Goal: Task Accomplishment & Management: Manage account settings

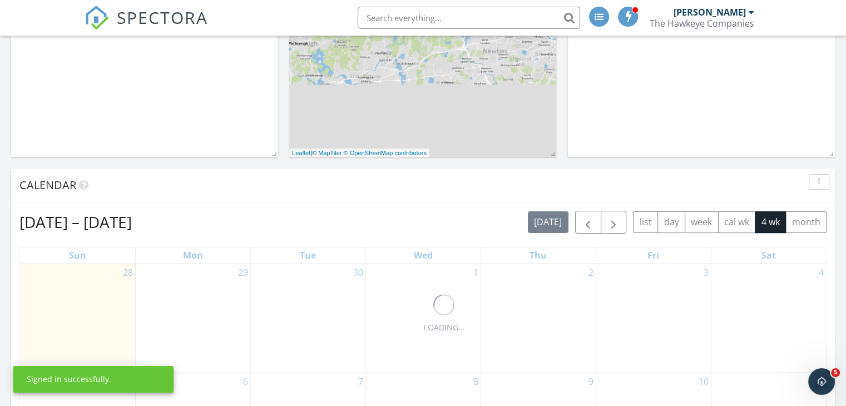
scroll to position [278, 0]
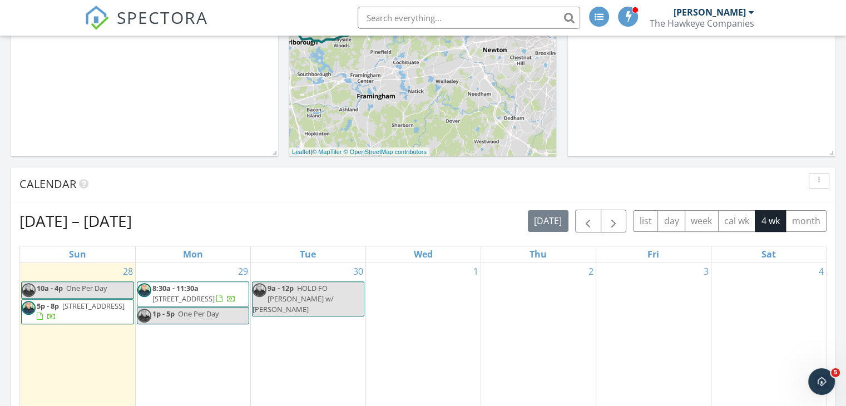
click at [190, 290] on span "8:30a - 11:30a" at bounding box center [175, 288] width 46 height 10
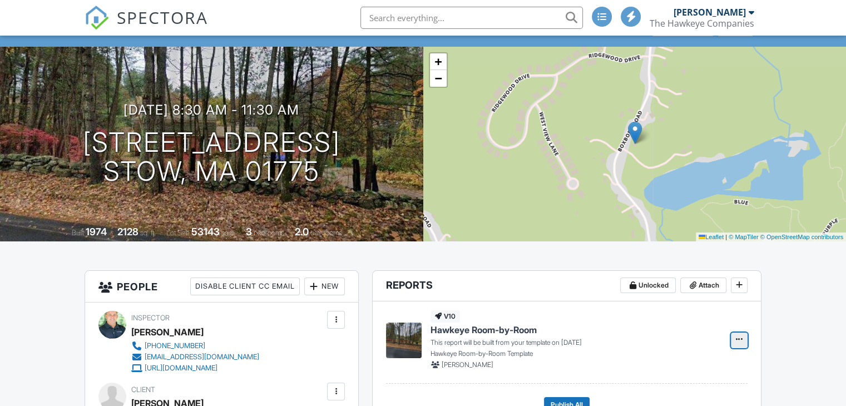
click at [735, 337] on span at bounding box center [739, 339] width 11 height 11
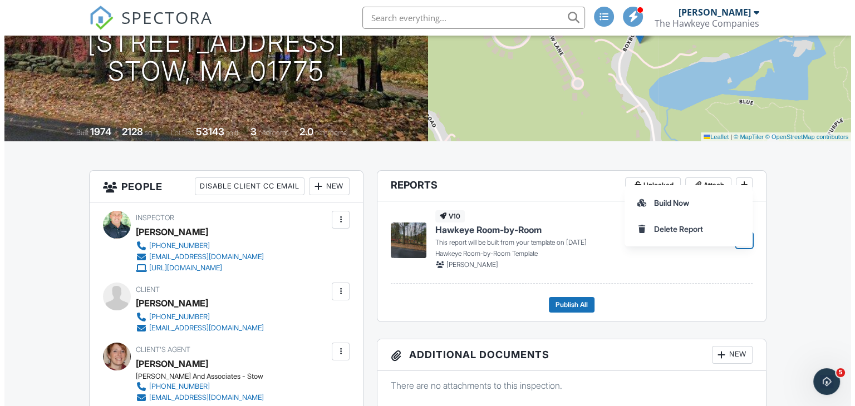
scroll to position [223, 0]
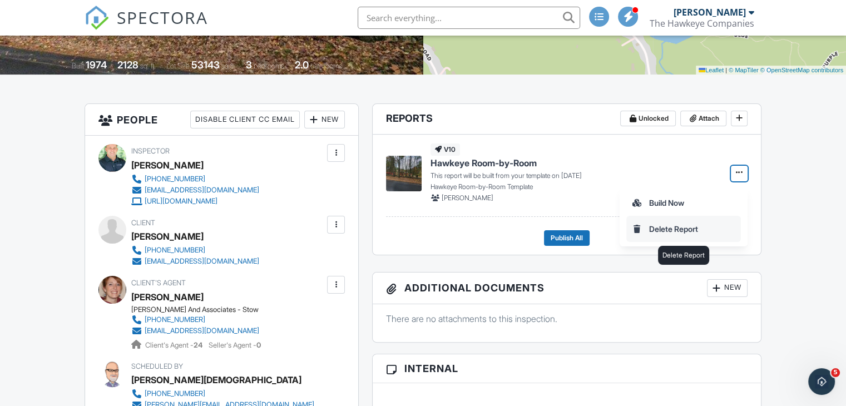
click at [668, 227] on input "Delete Report" at bounding box center [683, 228] width 113 height 25
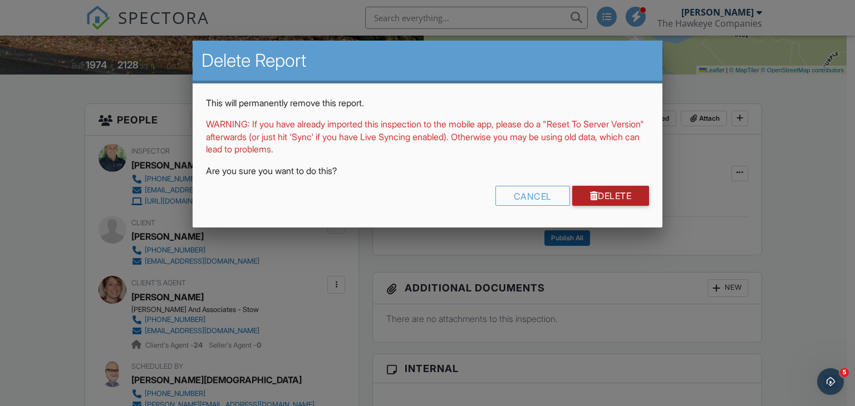
click at [597, 196] on link "Delete" at bounding box center [610, 196] width 77 height 20
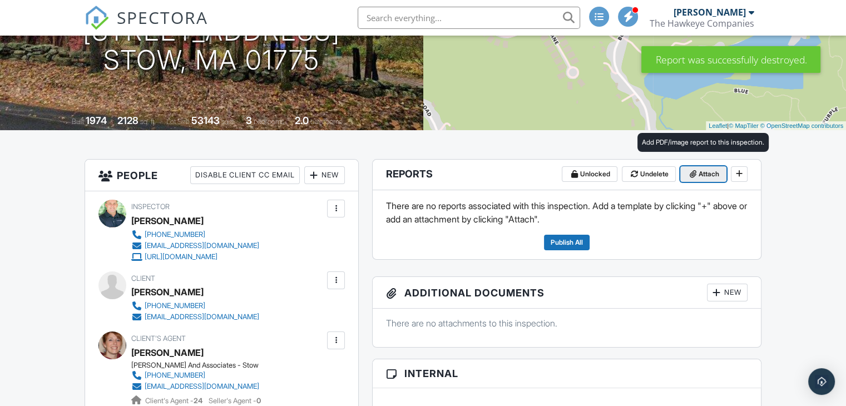
click at [701, 175] on span "Attach" at bounding box center [709, 174] width 21 height 11
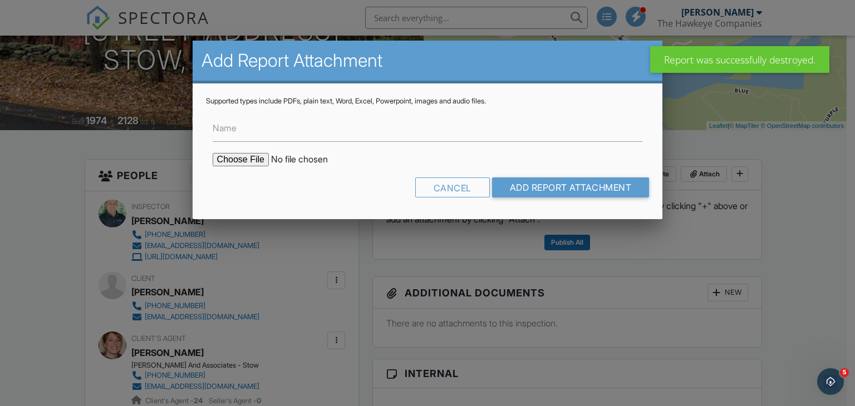
click at [240, 159] on input "file" at bounding box center [307, 159] width 189 height 13
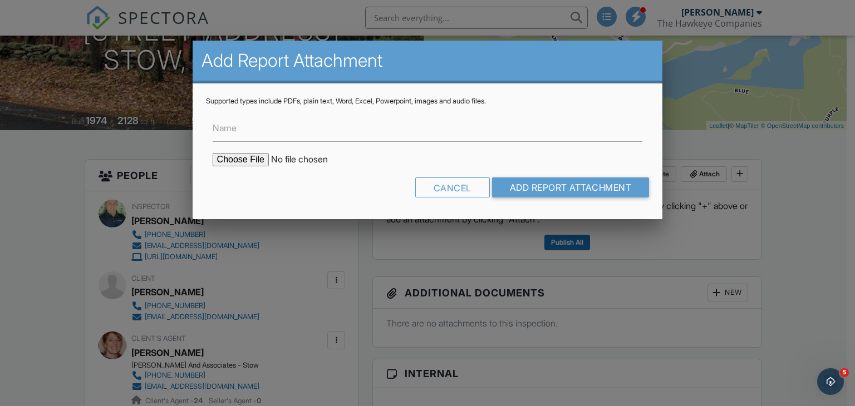
type input "C:\fakepath\1 packard ave somerville.PDF"
click at [525, 187] on input "Add Report Attachment" at bounding box center [570, 187] width 157 height 20
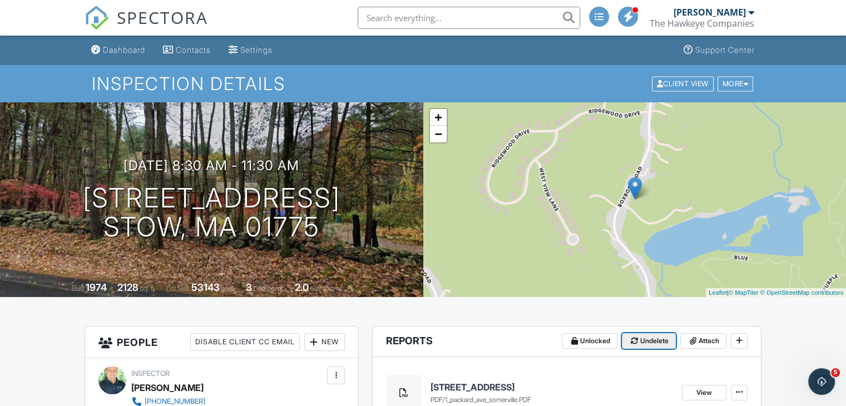
click at [651, 342] on span "Undelete" at bounding box center [654, 340] width 28 height 11
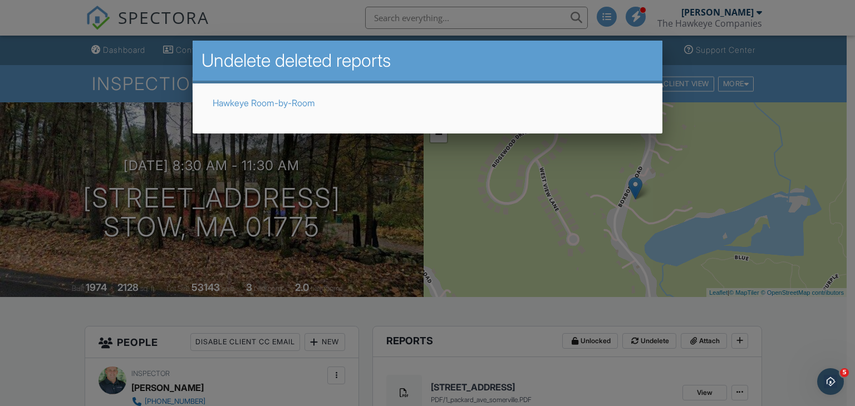
click at [728, 235] on div at bounding box center [427, 198] width 855 height 508
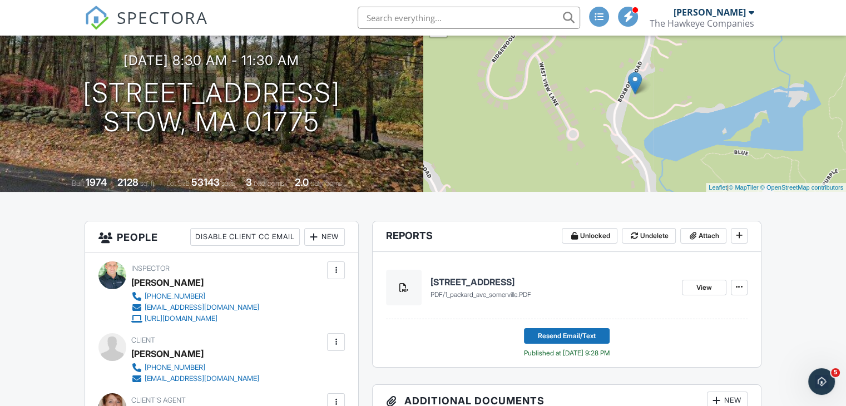
scroll to position [223, 0]
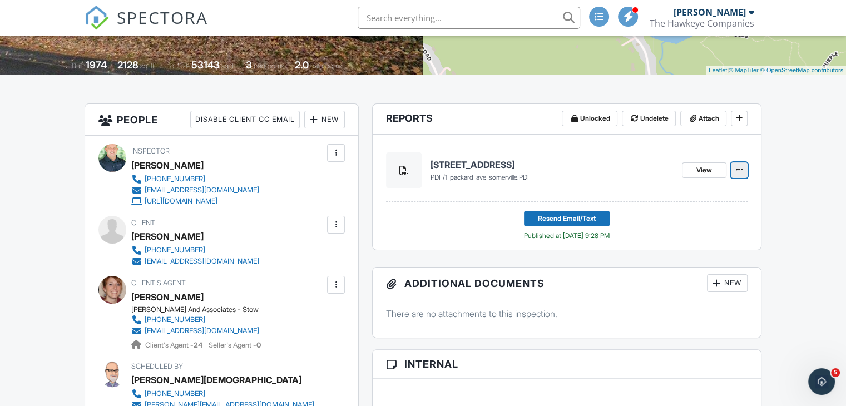
click at [738, 172] on icon at bounding box center [739, 170] width 7 height 8
click at [641, 202] on span at bounding box center [636, 200] width 11 height 11
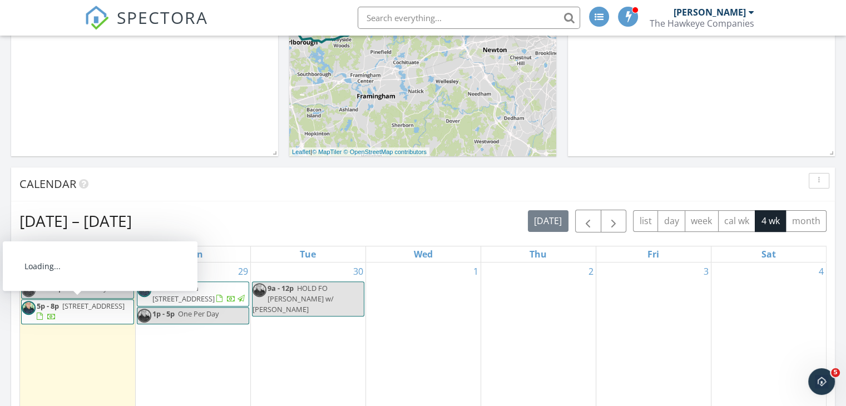
drag, startPoint x: 107, startPoint y: 281, endPoint x: 84, endPoint y: 314, distance: 40.4
click at [84, 311] on span "1 Packard Ave, Somerville 02144" at bounding box center [93, 306] width 62 height 10
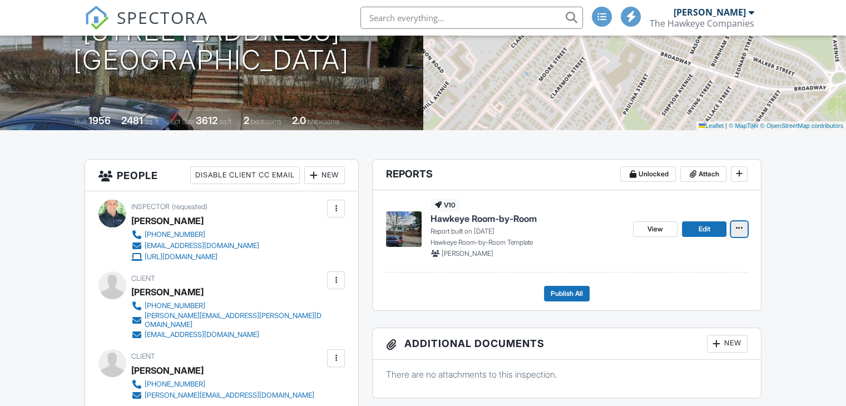
click at [734, 228] on span at bounding box center [739, 228] width 11 height 11
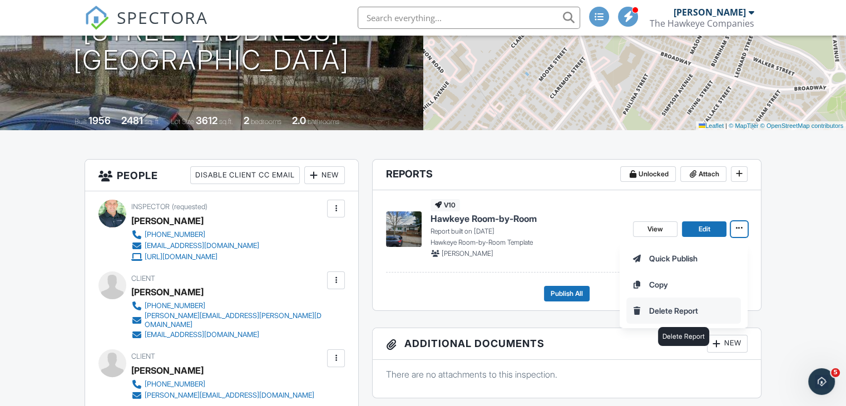
click at [664, 317] on input "Delete Report" at bounding box center [683, 310] width 113 height 25
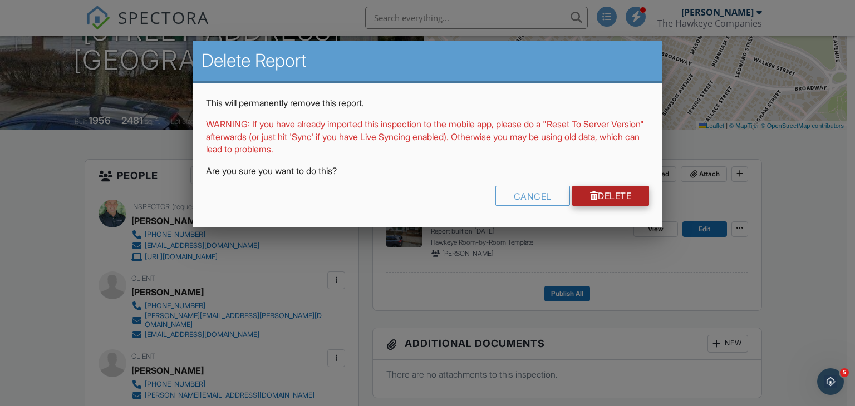
click at [610, 196] on link "Delete" at bounding box center [610, 196] width 77 height 20
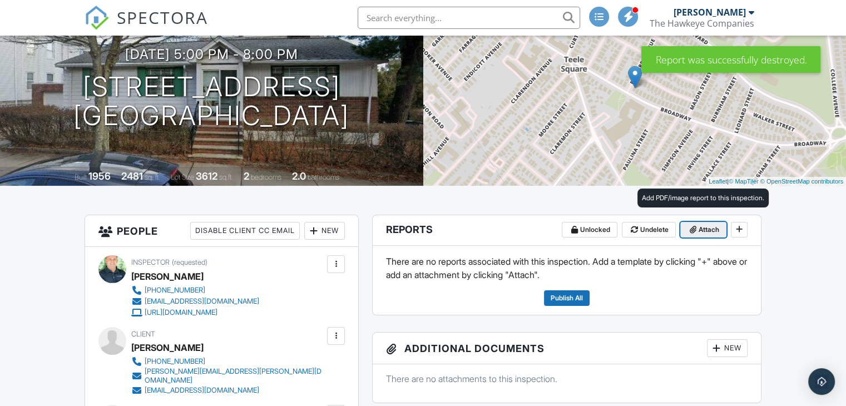
click at [707, 224] on span "Attach" at bounding box center [709, 229] width 21 height 11
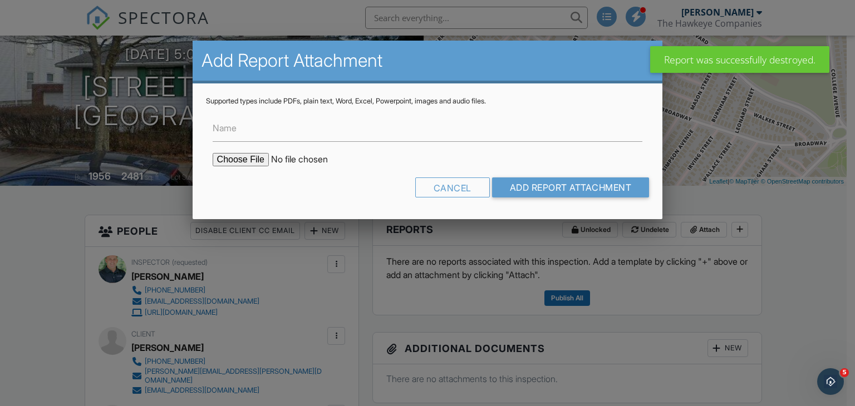
click at [248, 161] on input "file" at bounding box center [307, 159] width 189 height 13
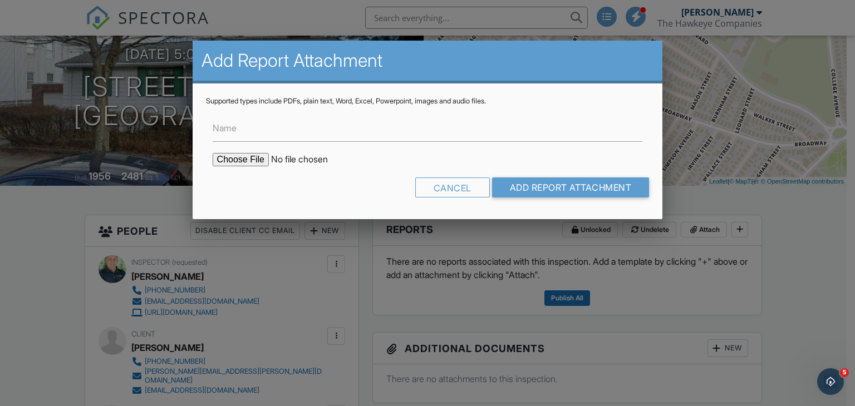
type input "C:\fakepath\1 packard ave somerville.PDF"
click at [567, 192] on input "Add Report Attachment" at bounding box center [570, 187] width 157 height 20
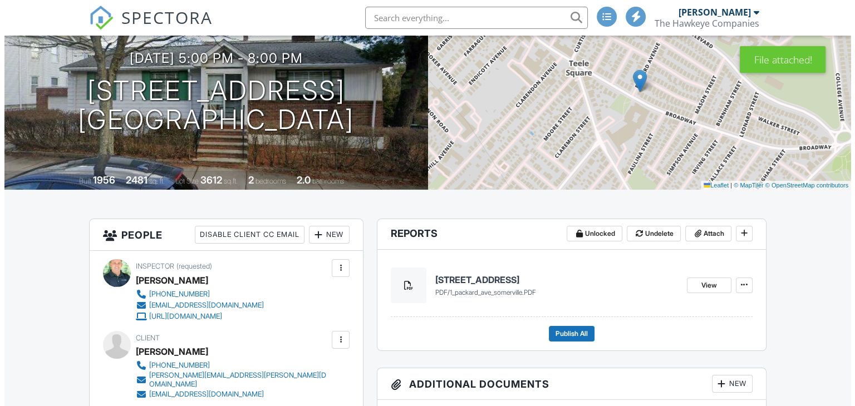
scroll to position [167, 0]
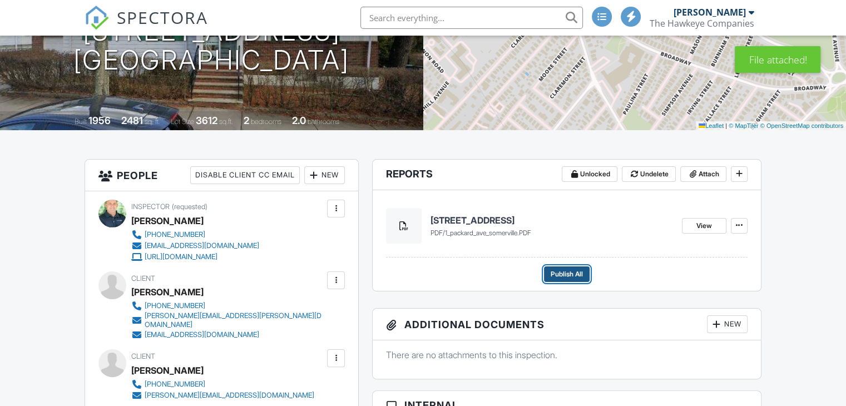
click at [568, 275] on span "Publish All" at bounding box center [567, 274] width 32 height 11
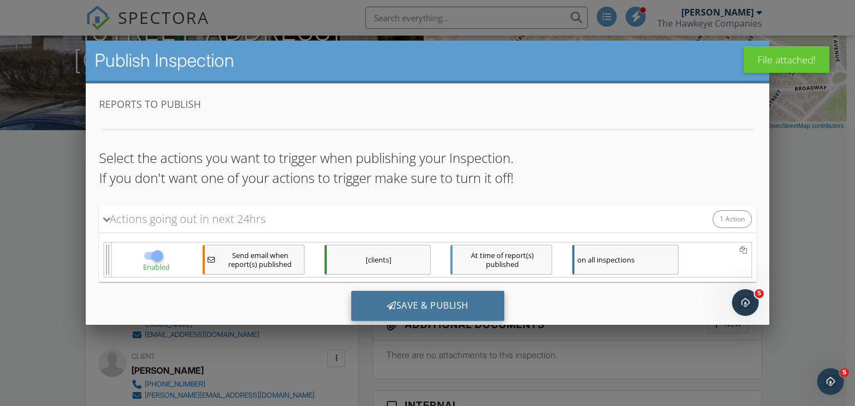
scroll to position [0, 0]
click at [429, 306] on div "Save & Publish" at bounding box center [426, 306] width 153 height 30
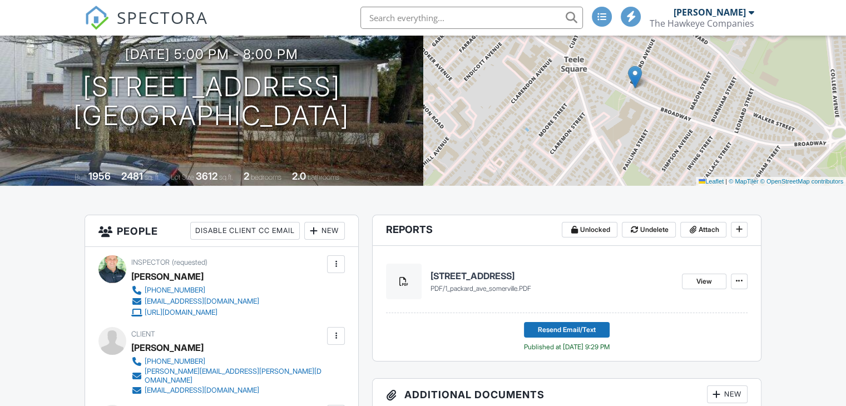
scroll to position [111, 0]
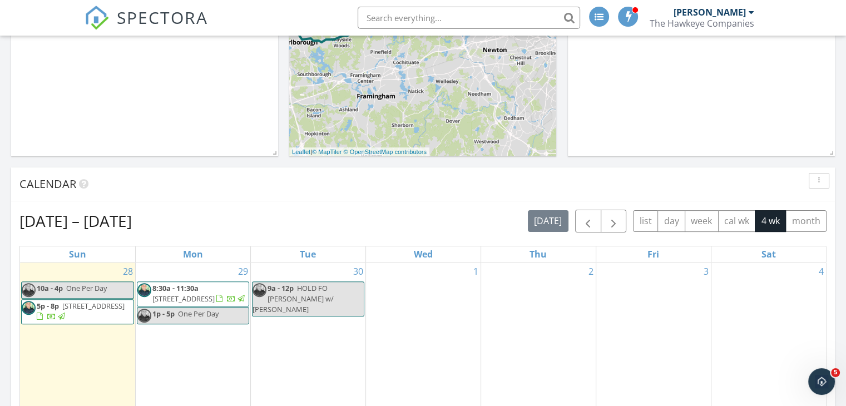
click at [215, 294] on span "[STREET_ADDRESS]" at bounding box center [183, 299] width 62 height 10
